Goal: Entertainment & Leisure: Consume media (video, audio)

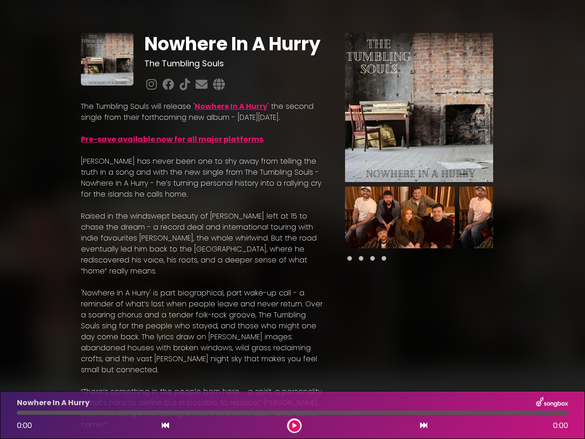
click at [292, 200] on p "[PERSON_NAME] has never been one to shy away from telling the truth in a song a…" at bounding box center [202, 178] width 242 height 44
click at [419, 107] on img at bounding box center [419, 107] width 148 height 149
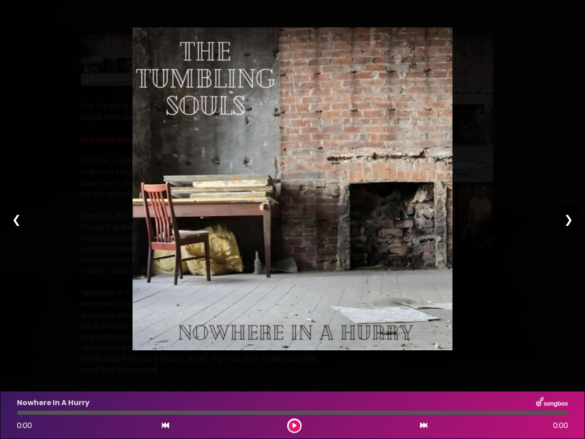
click at [400, 217] on img at bounding box center [293, 188] width 320 height 323
click at [514, 217] on div "Pause Play % buffered 00:00 00:00 00:00 Exit fullscreen Enter fullscreen Play ❮…" at bounding box center [292, 219] width 585 height 439
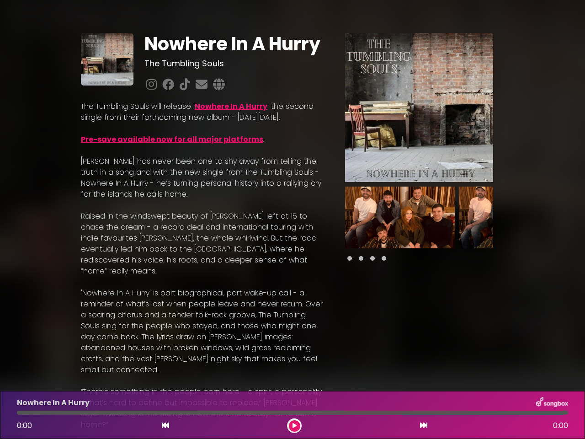
click at [579, 217] on div "Nowhere In A Hurry The Tumbling Souls Nowhere In A Hurry" at bounding box center [292, 370] width 585 height 718
click at [165, 425] on icon at bounding box center [165, 424] width 7 height 7
click at [294, 425] on icon at bounding box center [294, 425] width 4 height 5
click at [424, 425] on icon at bounding box center [423, 424] width 7 height 7
